Goal: Use online tool/utility: Utilize a website feature to perform a specific function

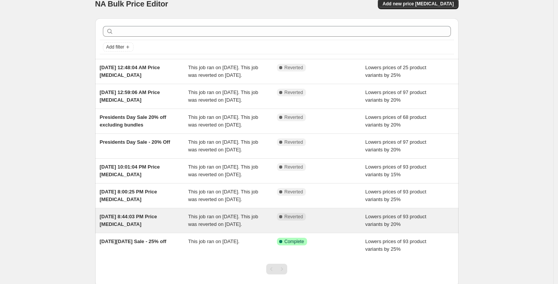
scroll to position [8, 0]
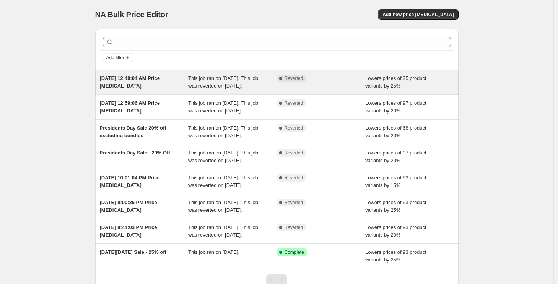
click at [236, 84] on span "This job ran on [DATE]. This job was reverted on [DATE]." at bounding box center [223, 81] width 70 height 13
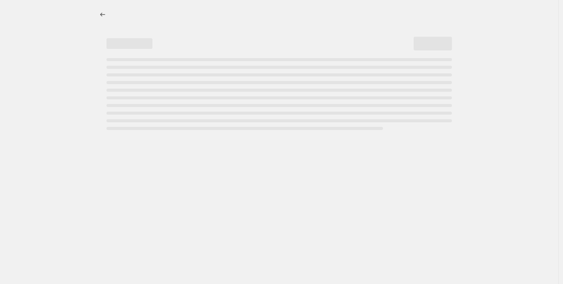
select select "percentage"
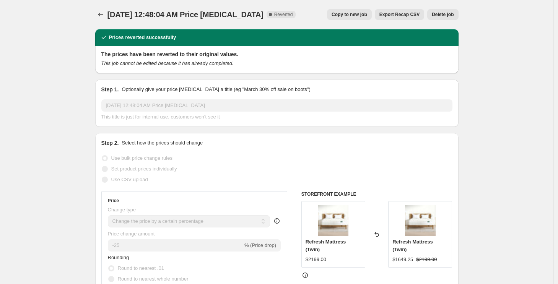
click at [361, 16] on span "Copy to new job" at bounding box center [350, 14] width 36 height 6
select select "percentage"
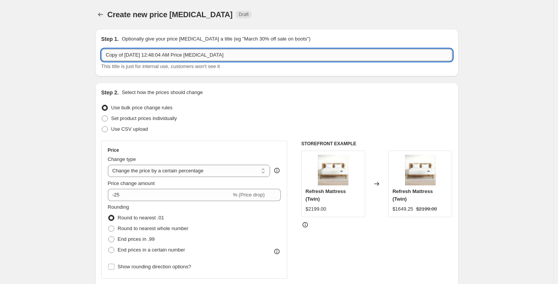
drag, startPoint x: 108, startPoint y: 56, endPoint x: 282, endPoint y: 56, distance: 174.5
click at [281, 56] on input "Copy of [DATE] 12:48:04 AM Price [MEDICAL_DATA]" at bounding box center [276, 55] width 351 height 12
type input "Extended [DATE] Sale - 25% Off"
click at [253, 75] on div "Step 1. Optionally give your price [MEDICAL_DATA] a title (eg "March 30% off sa…" at bounding box center [277, 52] width 364 height 47
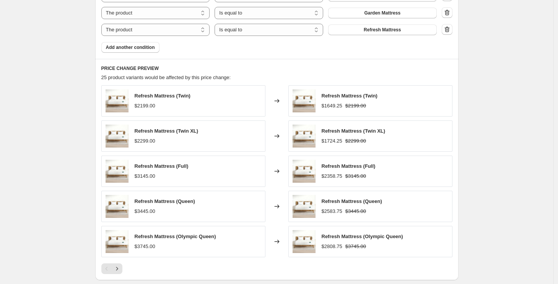
scroll to position [601, 0]
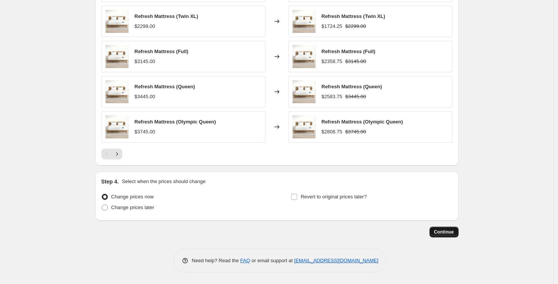
click at [448, 234] on span "Continue" at bounding box center [444, 232] width 20 height 6
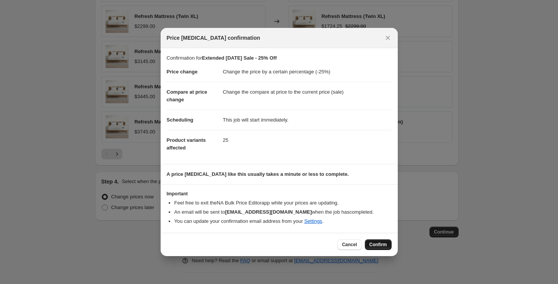
click at [379, 245] on span "Confirm" at bounding box center [379, 245] width 18 height 6
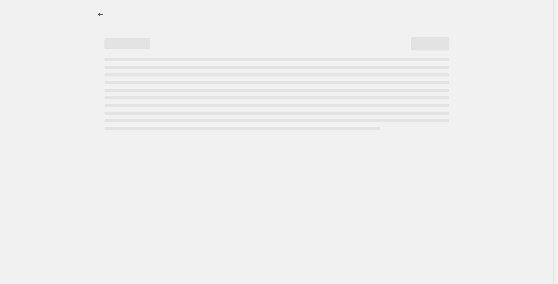
select select "percentage"
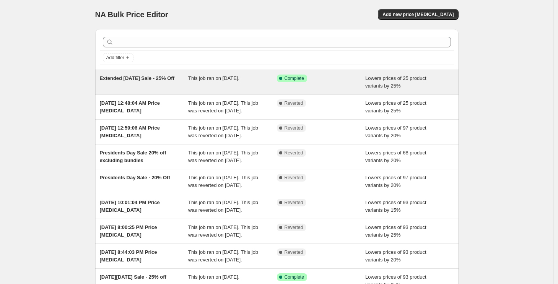
click at [276, 81] on div "This job ran on September 5, 2025." at bounding box center [232, 82] width 89 height 15
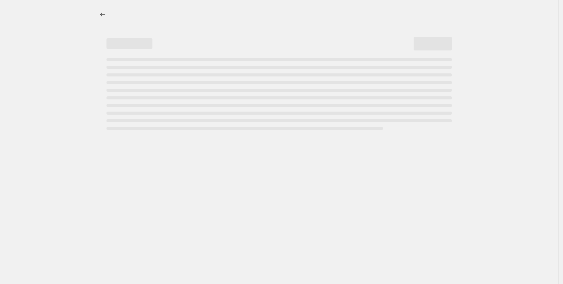
select select "percentage"
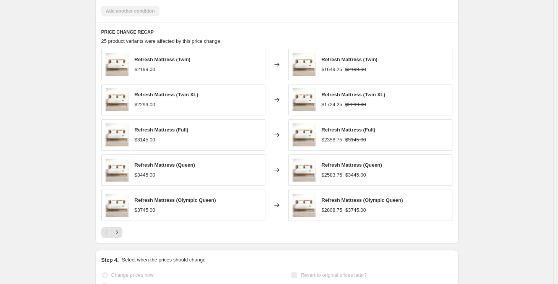
scroll to position [594, 0]
click at [121, 232] on icon "Next" at bounding box center [117, 234] width 8 height 8
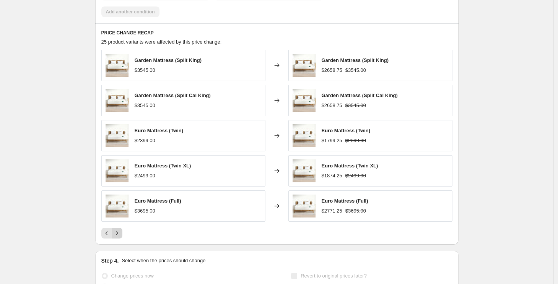
click at [121, 232] on icon "Next" at bounding box center [117, 234] width 8 height 8
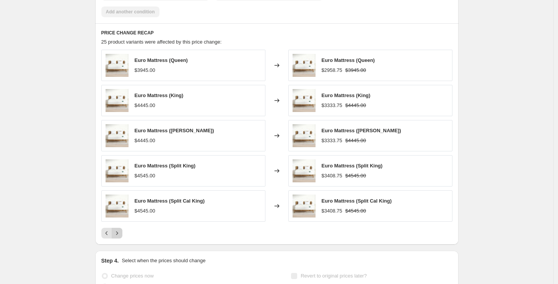
click at [122, 232] on div "Pagination" at bounding box center [117, 233] width 11 height 11
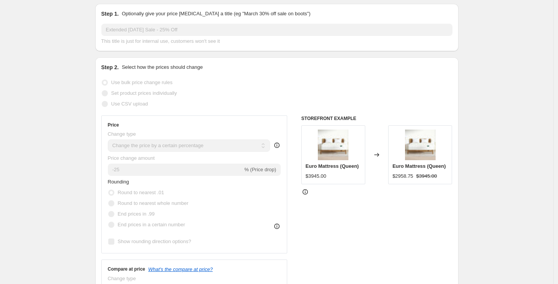
scroll to position [0, 0]
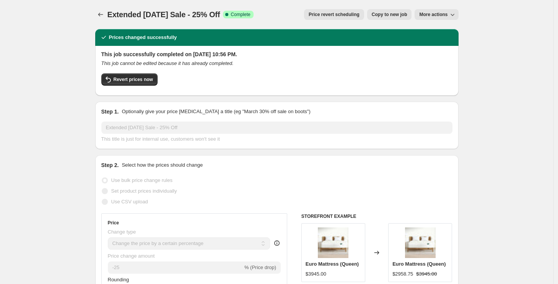
click at [380, 16] on span "Copy to new job" at bounding box center [390, 14] width 36 height 6
select select "percentage"
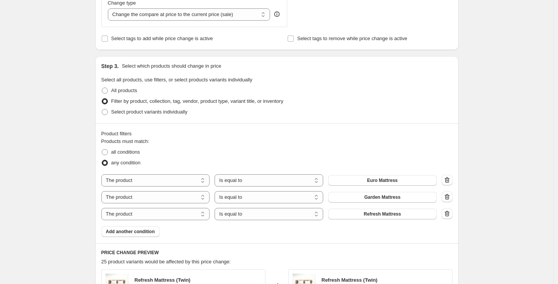
scroll to position [312, 0]
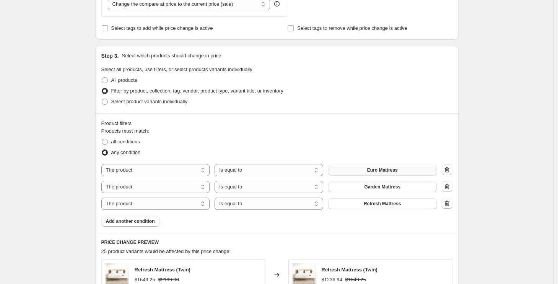
click at [370, 171] on span "Euro Mattress" at bounding box center [382, 170] width 31 height 6
click at [374, 186] on span "Garden Mattress" at bounding box center [382, 187] width 36 height 6
click at [450, 203] on icon "button" at bounding box center [448, 204] width 8 height 8
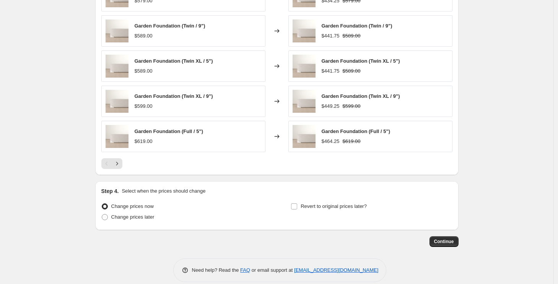
scroll to position [584, 0]
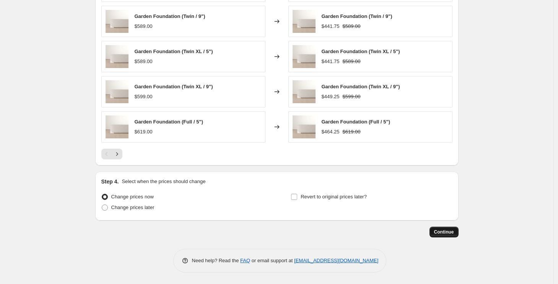
click at [452, 230] on span "Continue" at bounding box center [444, 232] width 20 height 6
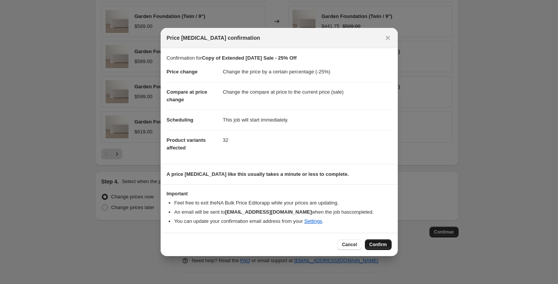
click at [378, 246] on span "Confirm" at bounding box center [379, 245] width 18 height 6
